Goal: Task Accomplishment & Management: Manage account settings

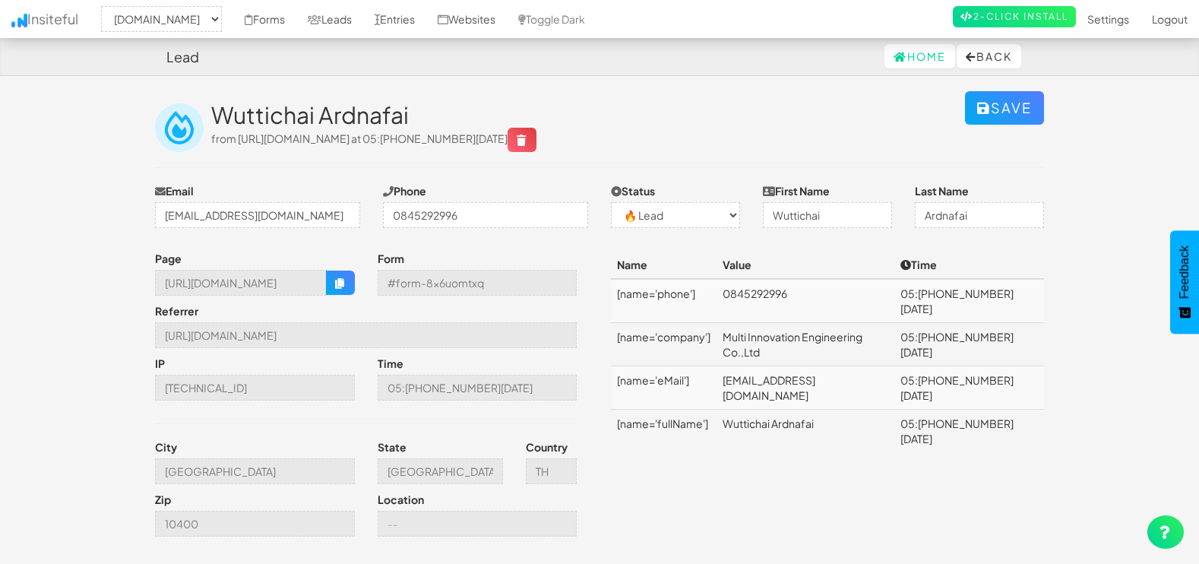
select select "1505"
select select "0"
click at [325, 8] on link "Leads" at bounding box center [329, 19] width 67 height 38
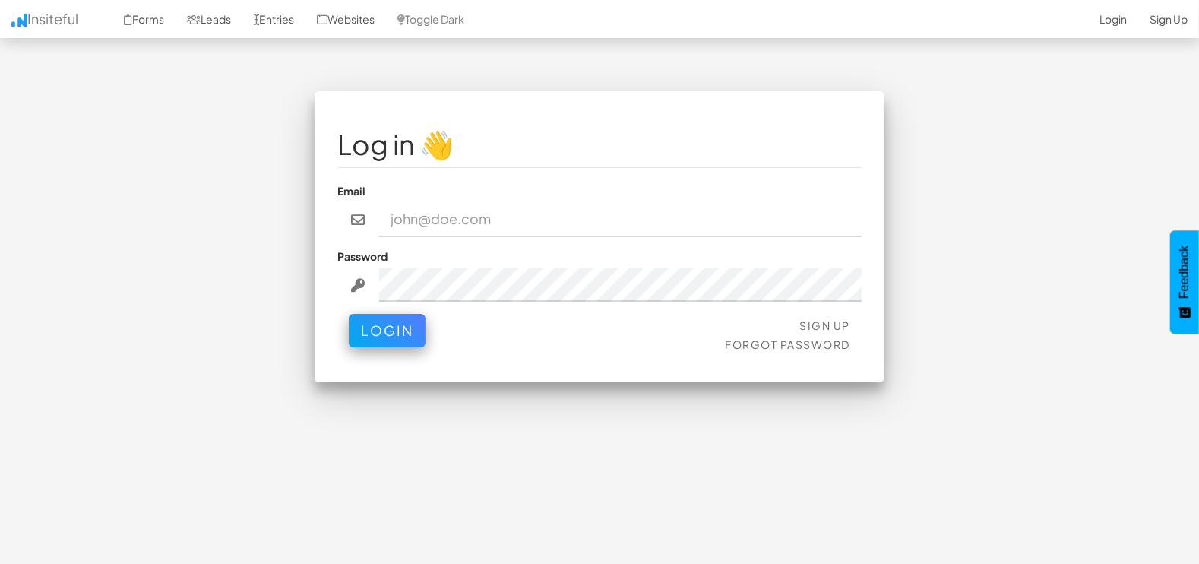
type input "marketing@mapsted.com"
click at [346, 326] on div "Sign Up Forgot Password Login" at bounding box center [599, 337] width 524 height 46
click at [365, 330] on button "Login" at bounding box center [387, 330] width 77 height 33
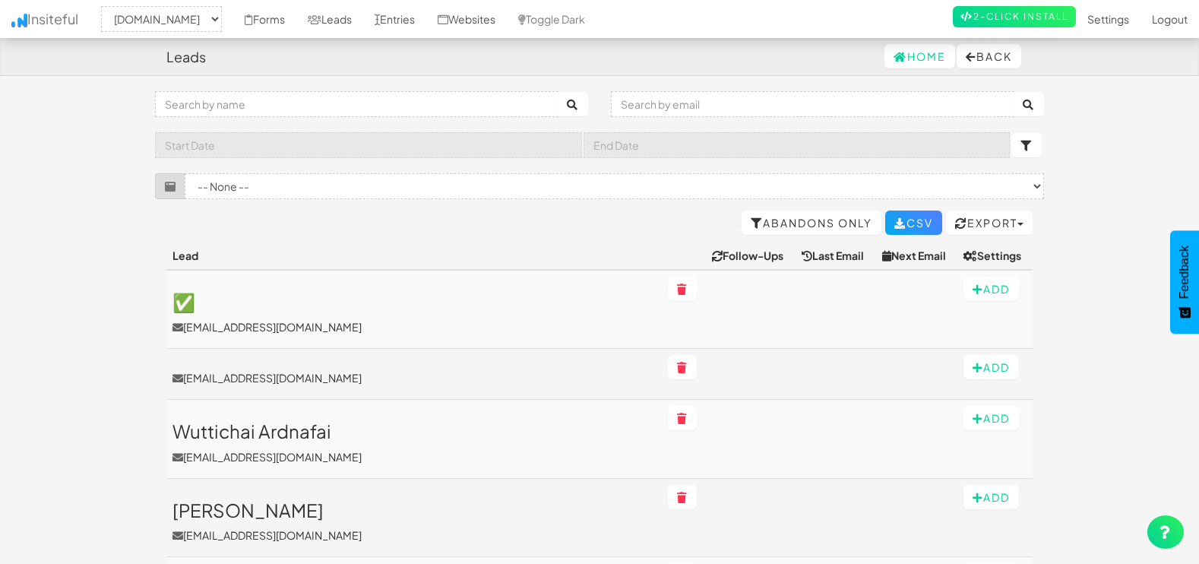
select select "1505"
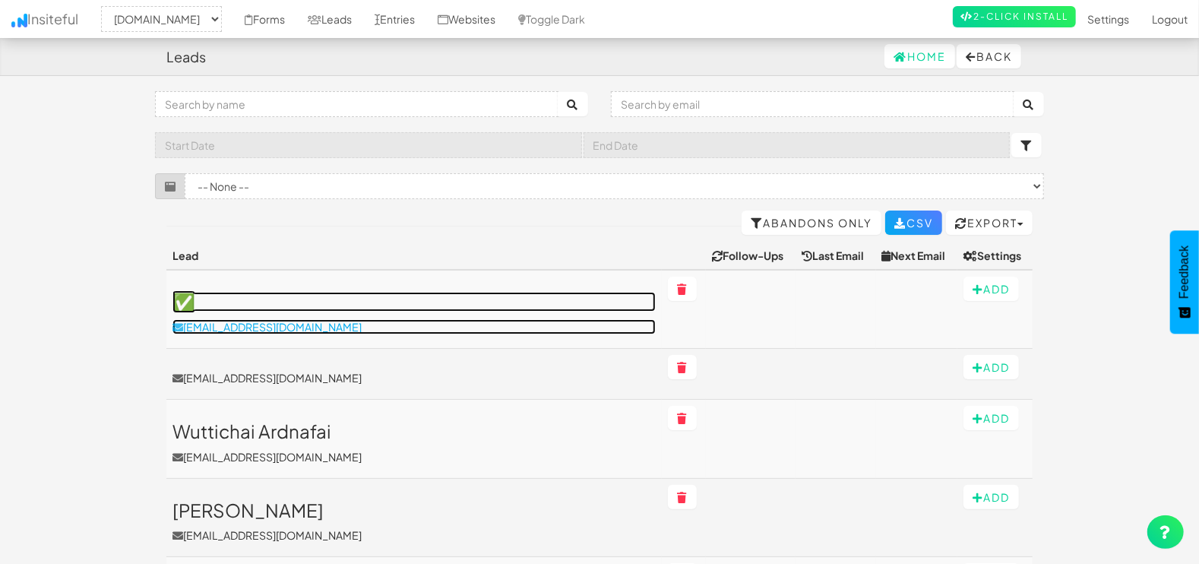
click at [264, 331] on p "[EMAIL_ADDRESS][DOMAIN_NAME]" at bounding box center [414, 326] width 483 height 15
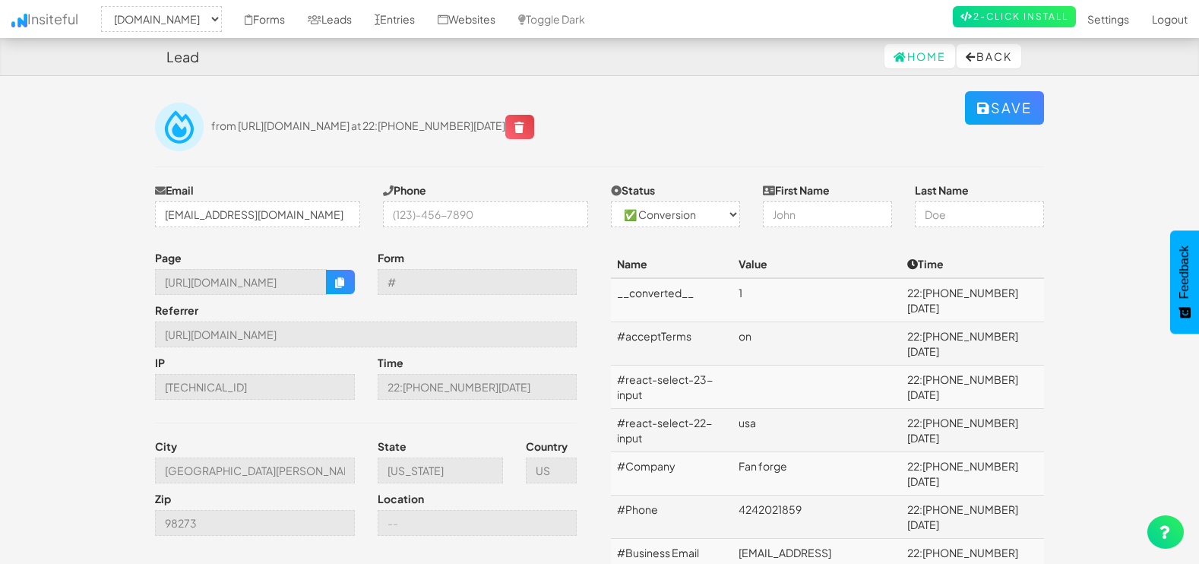
select select "1505"
select select "1"
click at [350, 22] on link "Leads" at bounding box center [329, 19] width 67 height 38
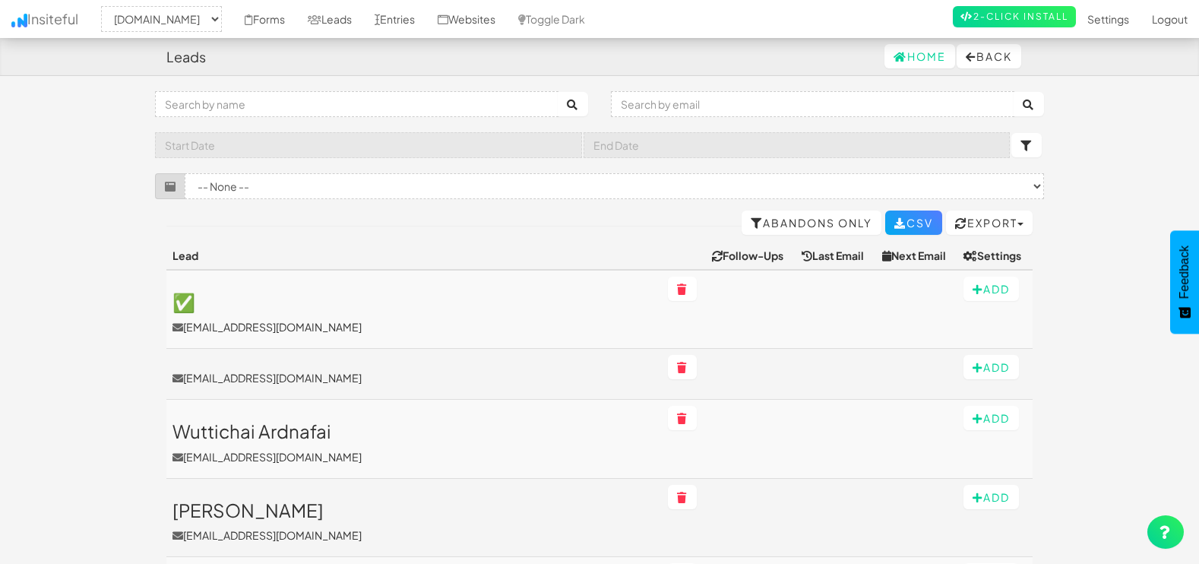
select select "1505"
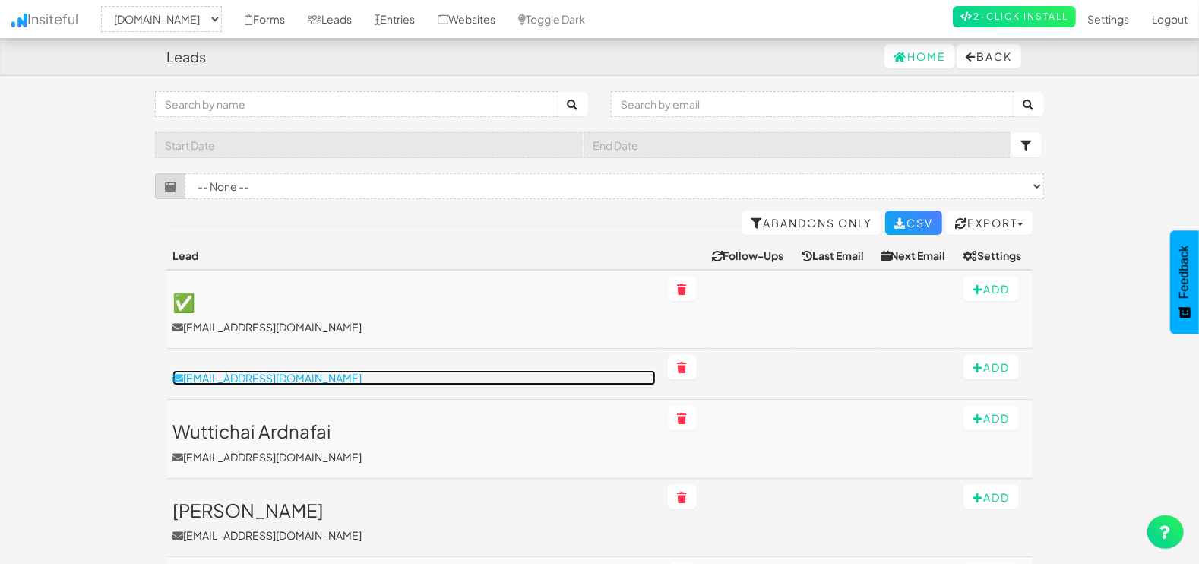
click at [273, 383] on p "[EMAIL_ADDRESS][DOMAIN_NAME]" at bounding box center [414, 377] width 483 height 15
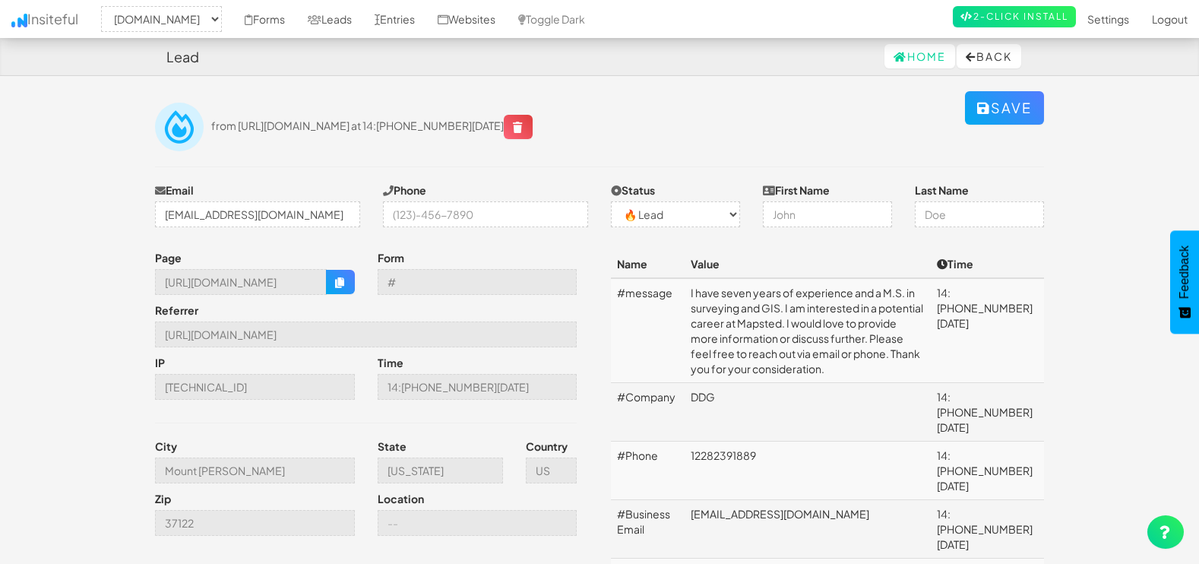
select select "1505"
select select "0"
